Goal: Ask a question

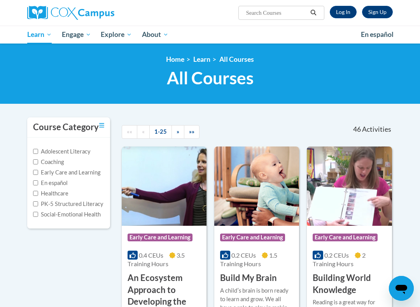
click at [338, 12] on link "Log In" at bounding box center [343, 12] width 27 height 12
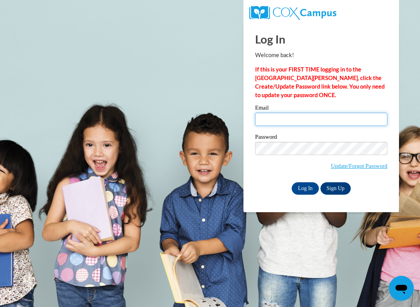
click at [275, 119] on input "Email" at bounding box center [321, 119] width 132 height 13
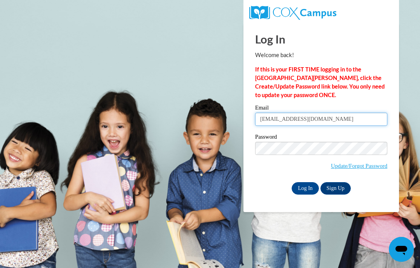
type input "gbiggins01@yahoo.com"
click at [301, 188] on input "Log In" at bounding box center [305, 188] width 27 height 12
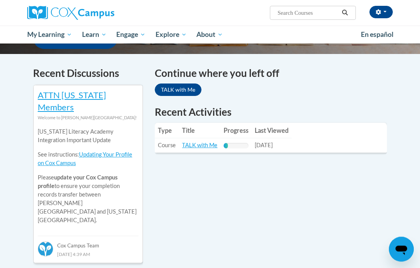
scroll to position [227, 0]
click at [194, 147] on link "TALK with Me" at bounding box center [199, 145] width 35 height 7
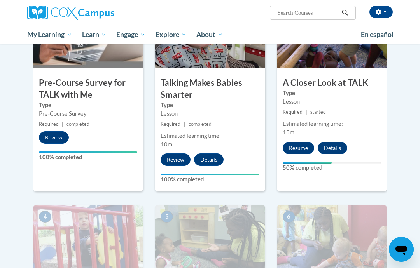
scroll to position [211, 0]
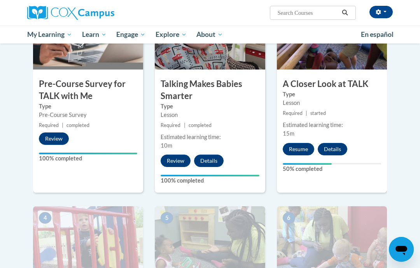
click at [293, 146] on button "Resume" at bounding box center [298, 149] width 31 height 12
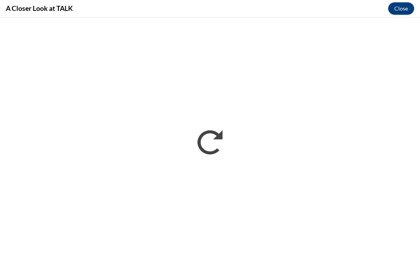
scroll to position [0, 0]
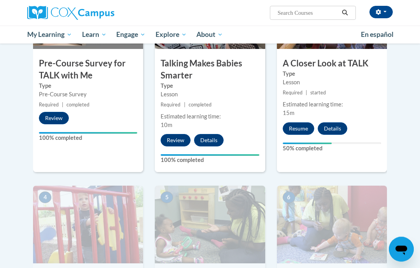
scroll to position [231, 0]
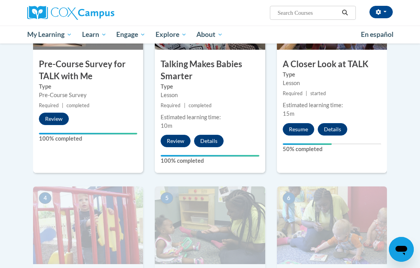
click at [341, 128] on button "Details" at bounding box center [333, 129] width 30 height 12
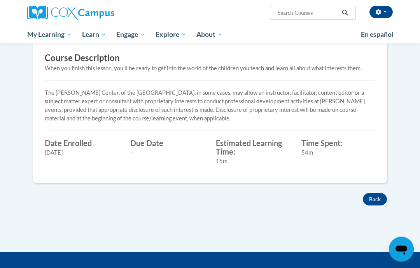
scroll to position [226, 0]
click at [384, 198] on button "Back" at bounding box center [375, 199] width 24 height 12
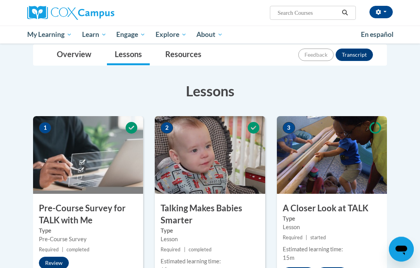
scroll to position [94, 0]
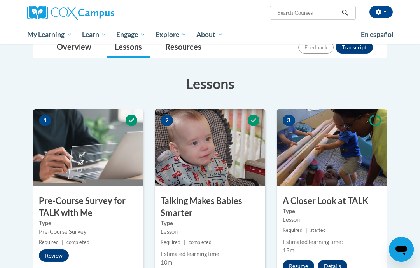
click at [304, 262] on button "Resume" at bounding box center [298, 266] width 31 height 12
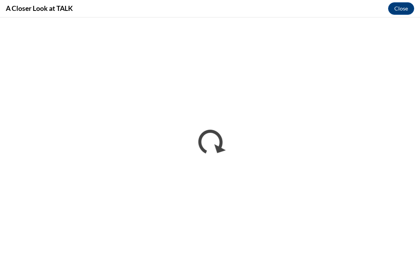
scroll to position [125, 0]
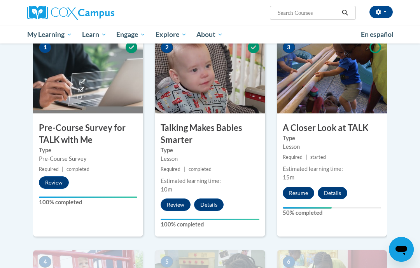
scroll to position [167, 0]
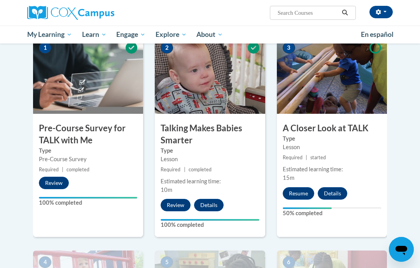
click at [404, 252] on icon "Open messaging window" at bounding box center [401, 250] width 12 height 9
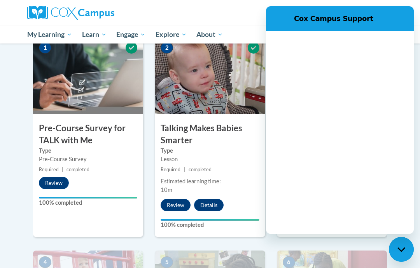
scroll to position [0, 0]
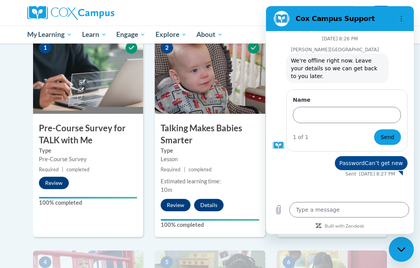
click at [306, 110] on input "Name" at bounding box center [347, 115] width 108 height 16
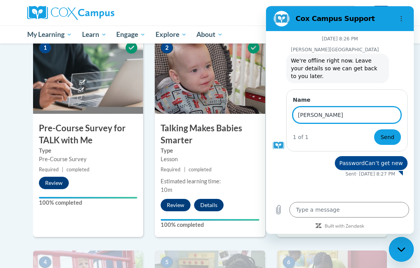
type input "[PERSON_NAME]"
click at [301, 218] on textarea at bounding box center [349, 210] width 120 height 16
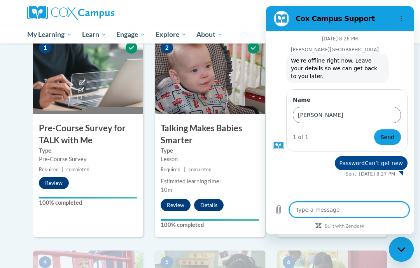
type textarea "T"
type textarea "x"
type textarea "Th"
type textarea "x"
type textarea "The"
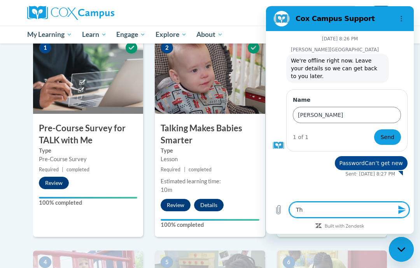
type textarea "x"
type textarea "The"
type textarea "x"
type textarea "The t"
type textarea "x"
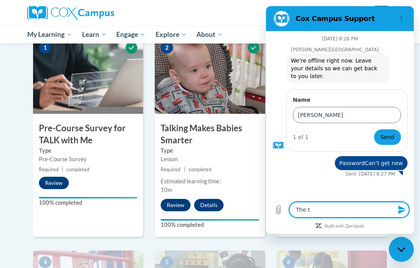
type textarea "The ta"
type textarea "x"
type textarea "The tal"
type textarea "x"
type textarea "The talk"
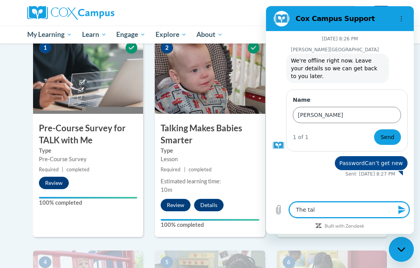
type textarea "x"
type textarea "The talk"
type textarea "x"
type textarea "The talk t"
type textarea "x"
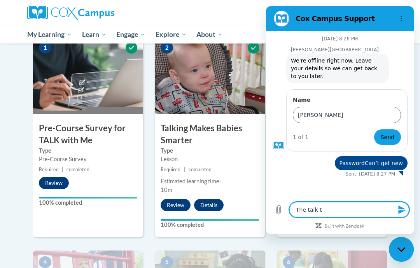
type textarea "The talk to"
type textarea "x"
type textarea "The talk to"
type textarea "x"
type textarea "The talk to m"
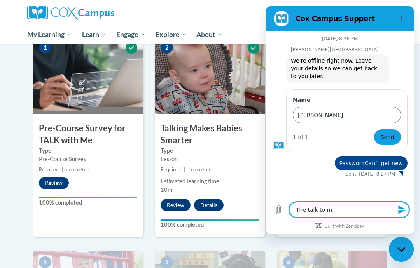
type textarea "x"
type textarea "The talk to me"
type textarea "x"
type textarea "The talk to me"
type textarea "x"
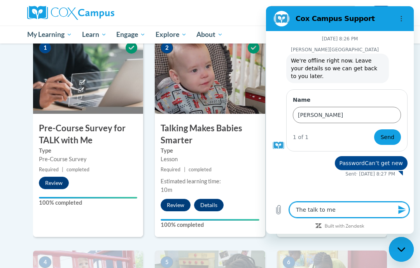
type textarea "The talk to me i"
type textarea "x"
type textarea "The talk to me is"
type textarea "x"
type textarea "The talk to me is"
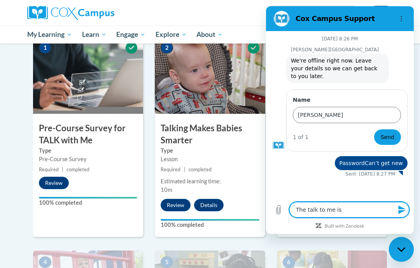
type textarea "x"
type textarea "The talk to me is f"
type textarea "x"
type textarea "The talk to me is fo"
type textarea "x"
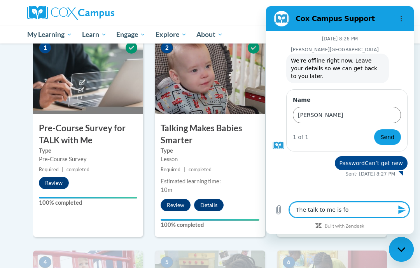
type textarea "The talk to me is foz"
type textarea "x"
type textarea "The talk to me is foze"
type textarea "x"
type textarea "The talk to me is fozen"
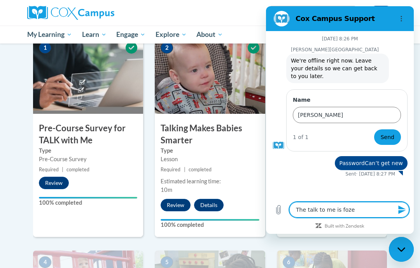
type textarea "x"
type textarea "The talk to me is dozen"
type textarea "x"
type textarea "The talk to me is dozen"
type textarea "x"
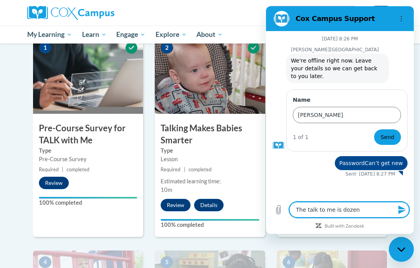
type textarea "The talk to me is dozen o"
type textarea "x"
type textarea "The talk to me is dozen on"
type textarea "x"
type textarea "The talk to me is dozen on"
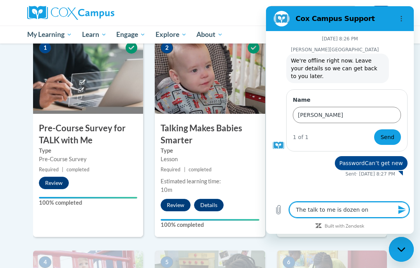
type textarea "x"
type textarea "The talk to me is dozen on s"
type textarea "x"
type textarea "The talk to me is dozen on st"
type textarea "x"
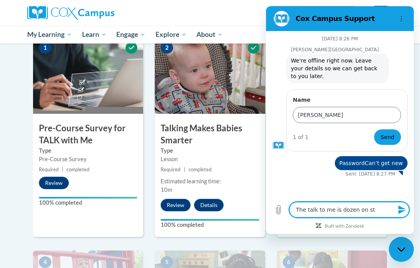
type textarea "The talk to me is dozen on ste"
type textarea "x"
type textarea "The talk to me is dozen on step"
type textarea "x"
type textarea "The talk to me is dozen on step"
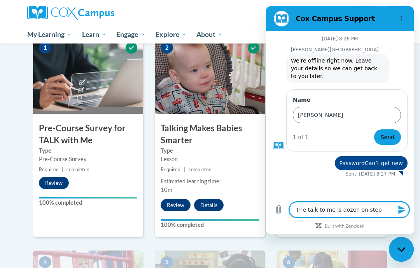
type textarea "x"
type textarea "The talk to me is dozen on step 4"
type textarea "x"
type textarea "The talk to me is dozen on step 4"
click at [383, 138] on span "Send" at bounding box center [388, 137] width 14 height 9
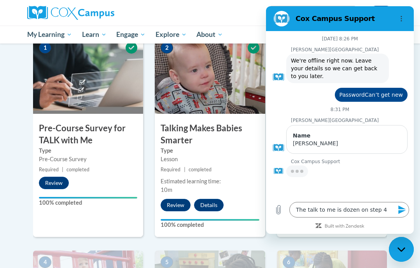
type textarea "x"
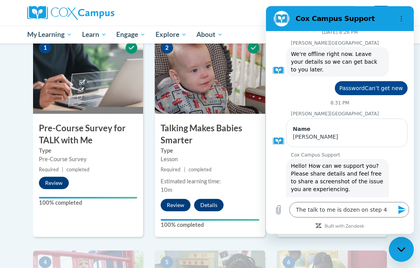
scroll to position [7, 0]
click at [386, 218] on textarea "The talk to me is dozen on step 4" at bounding box center [349, 210] width 120 height 16
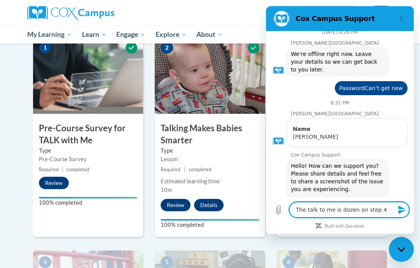
type textarea "The talk to me is dozen on step 4I"
type textarea "x"
type textarea "The talk to me is dozen on step 4I"
type textarea "x"
type textarea "The talk to me is dozen on step 4I b"
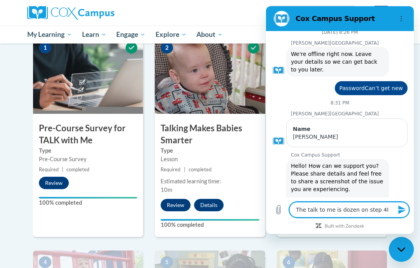
type textarea "x"
type textarea "The talk to me is dozen on step 4I be"
type textarea "x"
type textarea "The talk to me is dozen on step 4I bee"
type textarea "x"
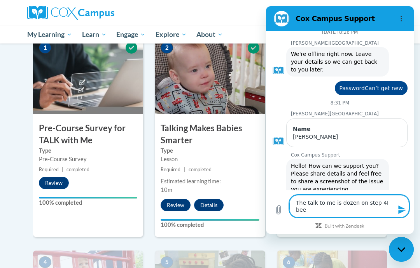
type textarea "The talk to me is dozen on step 4I been"
type textarea "x"
type textarea "The talk to me is dozen on step 4I been"
type textarea "x"
type textarea "The talk to me is dozen on step 4I been w"
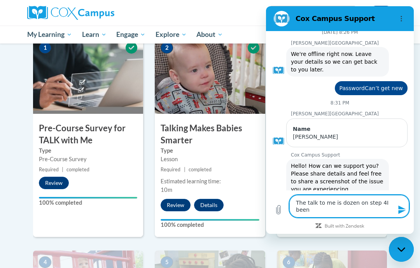
type textarea "x"
type textarea "The talk to me is dozen on step 4I been wo"
type textarea "x"
type textarea "The talk to me is dozen on step 4I been wor"
type textarea "x"
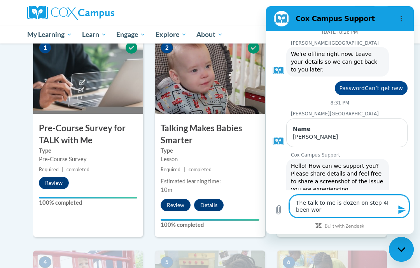
type textarea "The talk to me is dozen on step 4I been work"
type textarea "x"
type textarea "The talk to me is dozen on step 4I been worki"
type textarea "x"
type textarea "The talk to me is dozen on step 4I been workin"
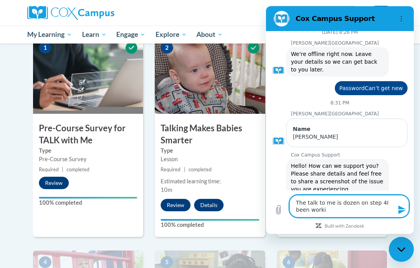
type textarea "x"
type textarea "The talk to me is dozen on step 4I been working"
type textarea "x"
type textarea "The talk to me is dozen on step 4I been workinga"
type textarea "x"
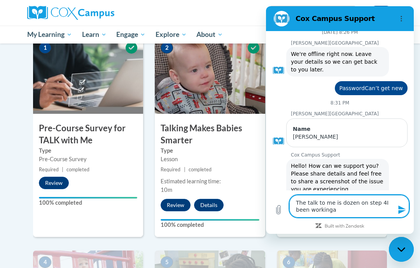
type textarea "The talk to me is dozen on step 4I been workingad"
type textarea "x"
type textarea "The talk to me is dozen on step 4I been working as"
type textarea "x"
type textarea "The talk to me is dozen on step 4I been working as"
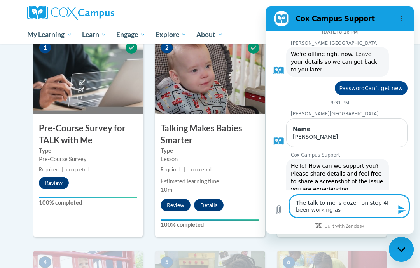
type textarea "x"
type textarea "The talk to me is dozen on step 4I been working as o"
type textarea "x"
type textarea "The talk to me is dozen on step 4I been working as ot"
type textarea "x"
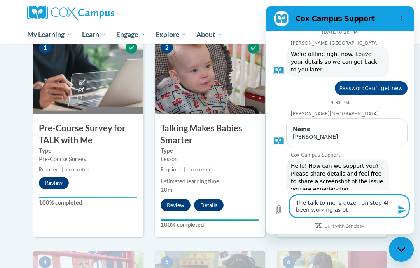
type textarea "The talk to me is dozen on step 4I been working as oth"
type textarea "x"
type textarea "The talk to me is dozen on step 4I been working as othe"
type textarea "x"
type textarea "The talk to me is dozen on step 4I been working as other"
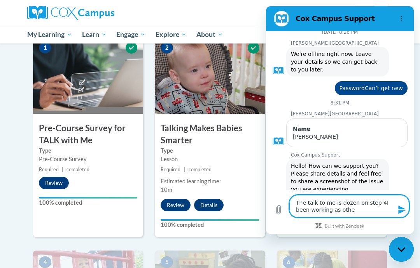
type textarea "x"
type textarea "The talk to me is dozen on step 4I been working as other"
type textarea "x"
type textarea "The talk to me is dozen on step 4I been working as other s"
type textarea "x"
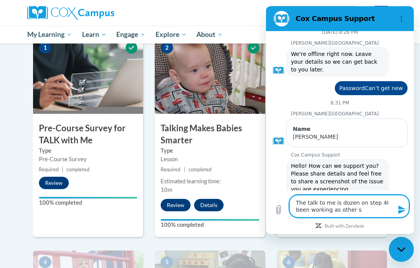
type textarea "The talk to me is dozen on step 4I been working as other sy"
type textarea "x"
type textarea "The talk to me is dozen on step 4I been working as other sye"
type textarea "x"
type textarea "The talk to me is dozen on step 4I been working as other aye"
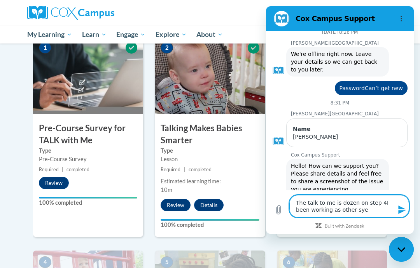
type textarea "x"
type textarea "The talk to me is dozen on step 4I been working as other aye"
type textarea "x"
type textarea "The talk to me is dozen on step 4I been working as other aye a"
type textarea "x"
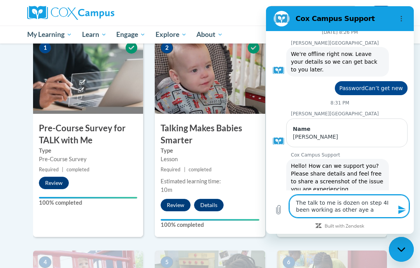
type textarea "The talk to me is dozen on step 4I been working as other aye ar"
type textarea "x"
type textarea "The talk to me is dozen on step 4I been working as other aye are"
type textarea "x"
type textarea "The talk to me is dozen on step 4I been working as other aye are"
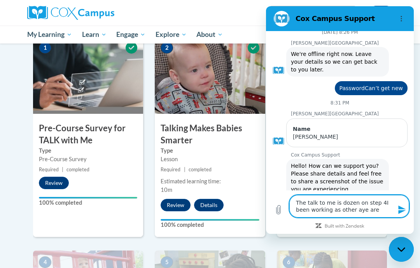
type textarea "x"
type textarea "The talk to me is dozen on step 4I been working as other aye are l"
type textarea "x"
type textarea "The talk to me is dozen on step 4I been working as other aye are lo"
type textarea "x"
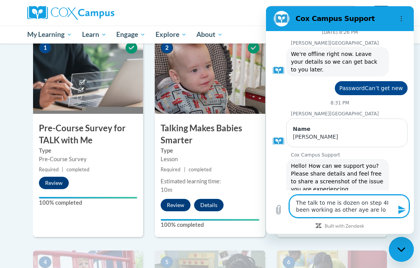
type textarea "The talk to me is dozen on step 4I been working as other aye are loc"
type textarea "x"
type textarea "The talk to me is dozen on step 4I been working as other aye are lock"
type textarea "x"
type textarea "The talk to me is dozen on step 4I been working as other aye are [PERSON_NAME]"
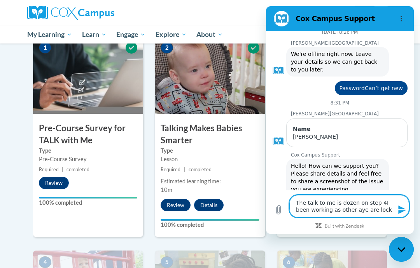
type textarea "x"
type textarea "The talk to me is dozen on step 4I been working as other aye are locked"
type textarea "x"
type textarea "The talk to me is dozen on step 4I been working as other aye are locked"
click at [402, 215] on icon "Send message" at bounding box center [401, 209] width 9 height 9
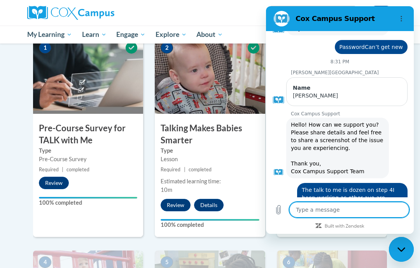
scroll to position [48, 0]
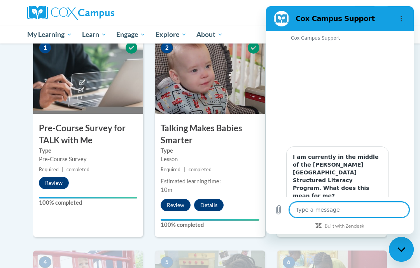
type textarea "x"
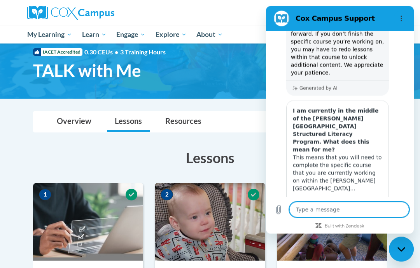
scroll to position [0, 0]
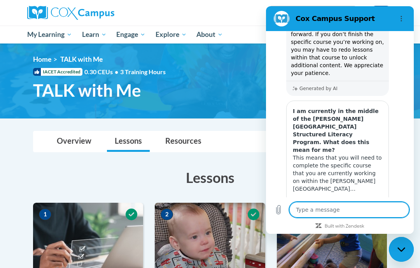
click at [208, 141] on link "Resources" at bounding box center [183, 141] width 52 height 21
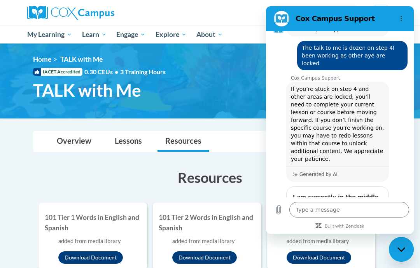
scroll to position [192, 0]
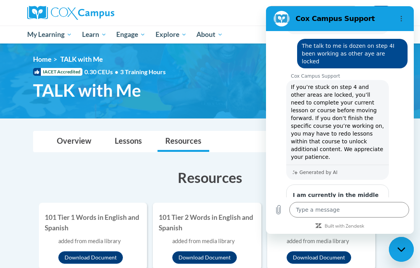
click at [302, 218] on textarea at bounding box center [349, 210] width 120 height 16
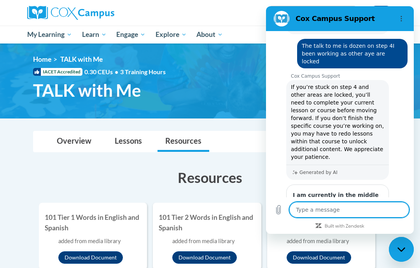
type textarea "T"
type textarea "x"
type textarea "Th"
type textarea "x"
type textarea "The"
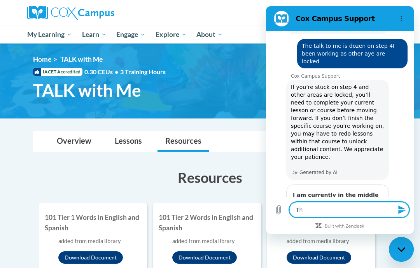
type textarea "x"
type textarea "They"
type textarea "x"
type textarea "They"
type textarea "x"
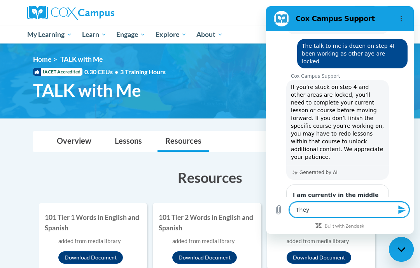
type textarea "They a"
type textarea "x"
type textarea "They ar"
type textarea "x"
type textarea "They are"
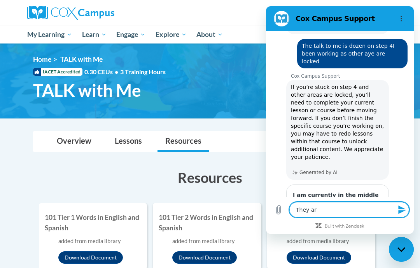
type textarea "x"
type textarea "They are"
type textarea "x"
type textarea "They are 4"
type textarea "x"
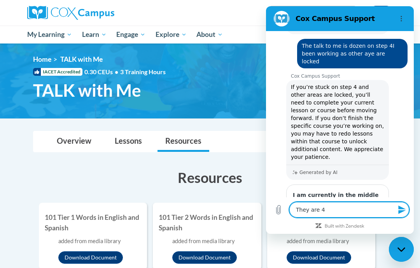
type textarea "They are 4f"
type textarea "x"
type textarea "They are 4fl"
type textarea "x"
type textarea "They are 4fla"
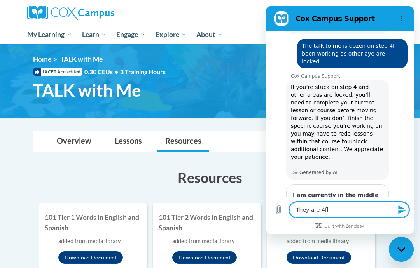
type textarea "x"
type textarea "They are 4flas"
type textarea "x"
type textarea "They are 4flash"
type textarea "x"
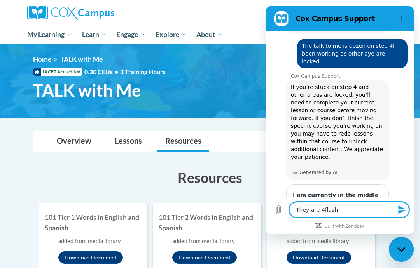
click at [325, 128] on span "If you’re stuck on step 4 and other areas are locked, you’ll need to complete y…" at bounding box center [337, 122] width 93 height 78
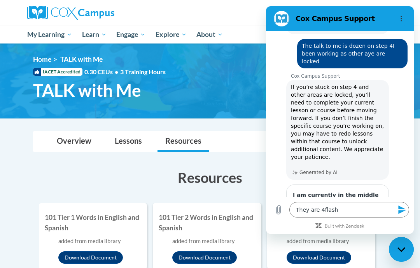
click at [354, 218] on textarea "They are 4flash" at bounding box center [349, 210] width 120 height 16
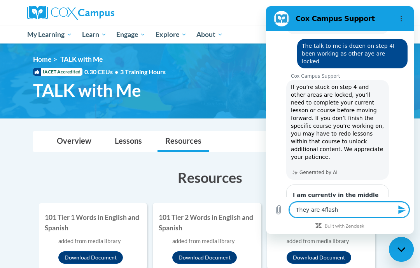
type textarea "They are 4flash"
type textarea "x"
type textarea "They are 4flash c"
type textarea "x"
type textarea "They are 4flash ca"
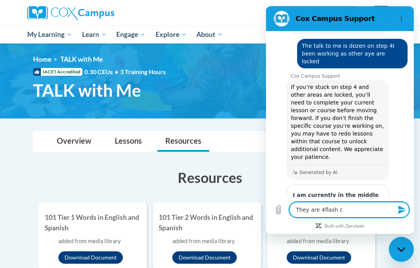
type textarea "x"
type textarea "They are 4flash car"
type textarea "x"
type textarea "They are 4flash card"
type textarea "x"
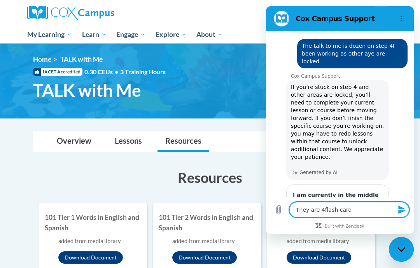
type textarea "They are 4flash cards"
type textarea "x"
type textarea "They are 4flash cards"
type textarea "x"
type textarea "They are 4flash cards I"
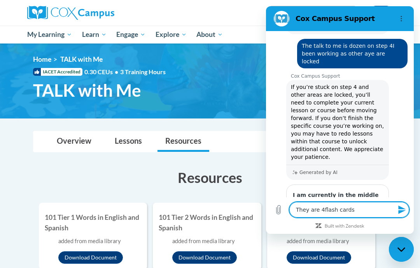
type textarea "x"
type textarea "They are 4flash cards I"
type textarea "x"
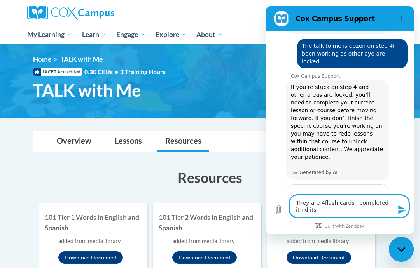
click at [85, 98] on span "TALK with Me" at bounding box center [87, 90] width 108 height 21
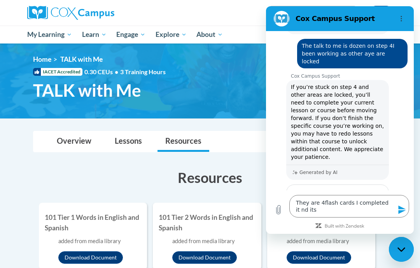
click at [335, 218] on textarea "They are 4flash cards I completed it nd its" at bounding box center [349, 206] width 120 height 23
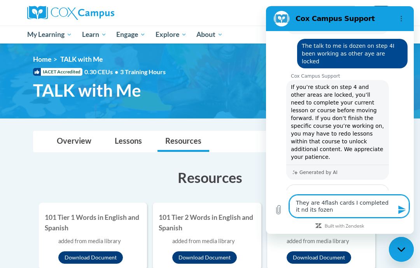
click at [401, 214] on icon "Send message" at bounding box center [401, 210] width 7 height 9
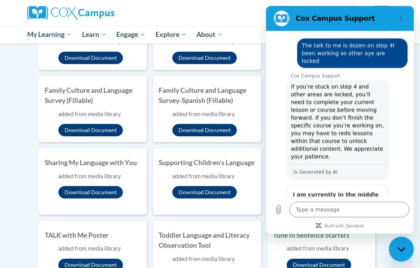
scroll to position [199, 0]
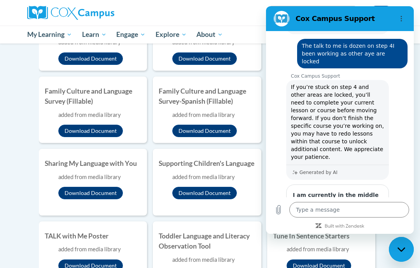
click at [220, 15] on div "[PERSON_NAME] ([GEOGRAPHIC_DATA]/New_York UTC-04:00) My Profile Inbox My Transc…" at bounding box center [273, 10] width 252 height 20
click at [190, 13] on div "[PERSON_NAME] ([GEOGRAPHIC_DATA]/New_York UTC-04:00) My Profile Inbox My Transc…" at bounding box center [273, 10] width 252 height 20
click at [393, 250] on div "Close messaging window" at bounding box center [401, 249] width 23 height 23
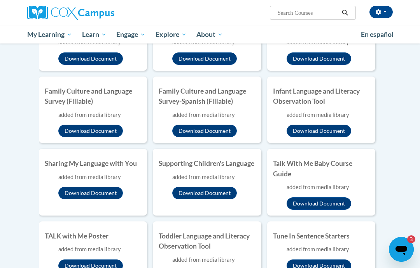
scroll to position [0, 0]
click at [301, 203] on button "Download Document" at bounding box center [319, 204] width 65 height 12
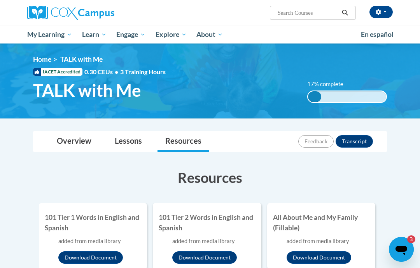
click at [69, 94] on span "TALK with Me" at bounding box center [87, 90] width 108 height 21
click at [119, 138] on link "Lessons" at bounding box center [128, 141] width 43 height 21
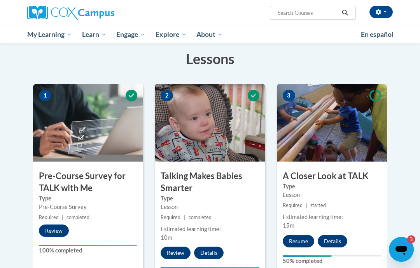
scroll to position [131, 0]
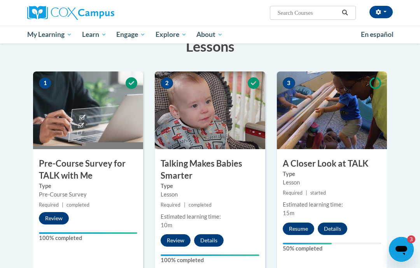
click at [362, 83] on img at bounding box center [332, 111] width 110 height 78
click at [290, 224] on button "Resume" at bounding box center [298, 229] width 31 height 12
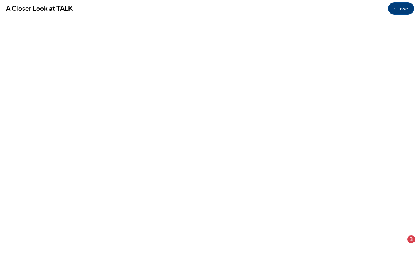
click at [403, 243] on div "3" at bounding box center [408, 240] width 16 height 8
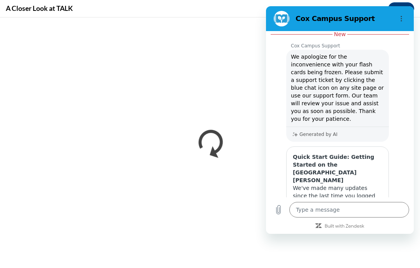
scroll to position [517, 0]
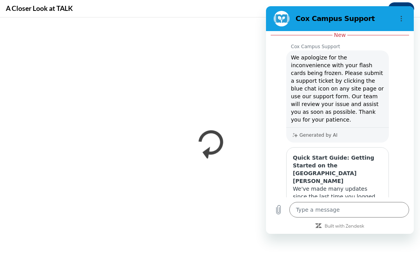
click at [279, 147] on div at bounding box center [279, 199] width 14 height 105
click at [276, 147] on div at bounding box center [279, 199] width 14 height 105
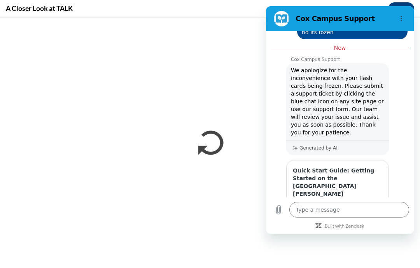
scroll to position [505, 0]
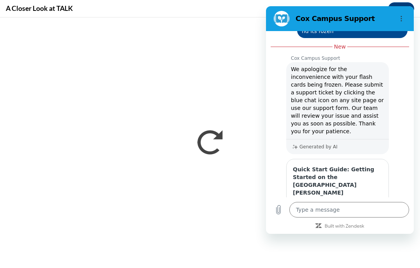
click at [308, 245] on link "View article" at bounding box center [338, 253] width 96 height 16
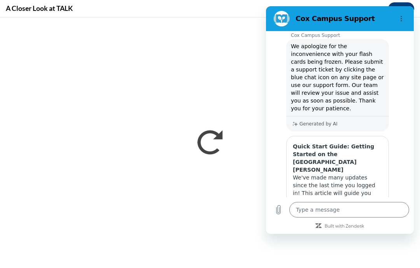
scroll to position [516, 0]
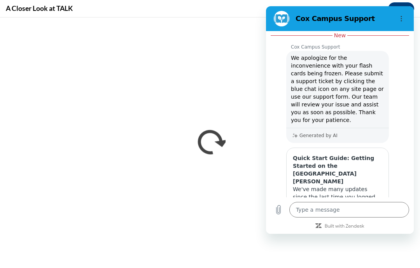
click at [49, 8] on h4 "A Closer Look at TALK" at bounding box center [39, 8] width 67 height 10
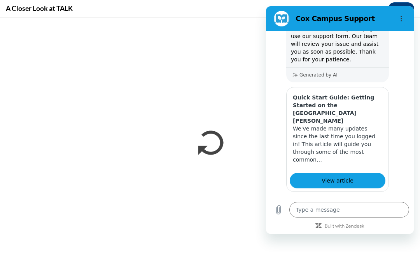
scroll to position [577, 0]
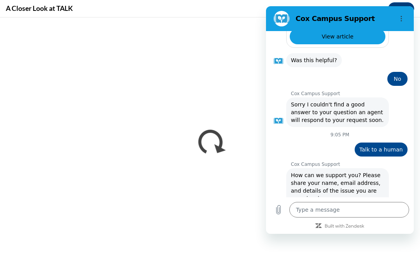
scroll to position [721, 0]
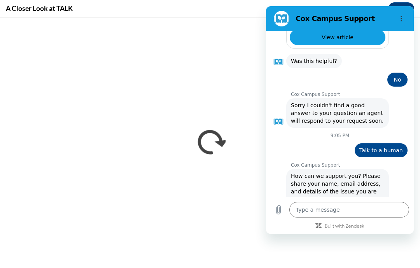
click at [299, 254] on input "Name" at bounding box center [347, 262] width 108 height 16
click at [308, 218] on textarea at bounding box center [349, 210] width 120 height 16
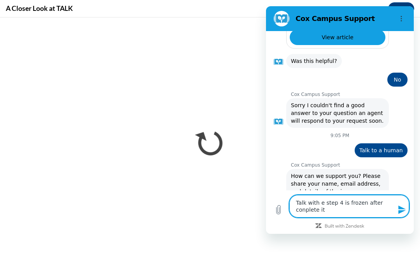
click at [395, 218] on textarea "Talk with e step 4 is frozen after conplete it" at bounding box center [349, 206] width 120 height 23
click at [403, 215] on icon "Send message" at bounding box center [401, 209] width 9 height 9
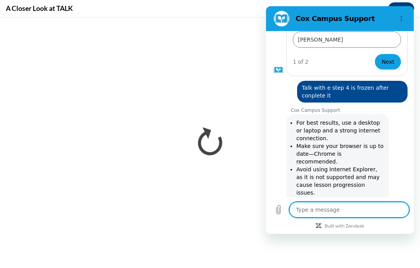
scroll to position [943, 0]
